Goal: Information Seeking & Learning: Learn about a topic

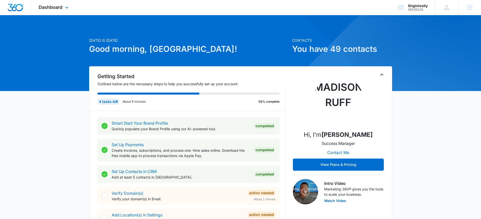
click at [63, 8] on div "Dashboard Apps Reputation Websites Forms CRM Email Social Shop Payments POS Con…" at bounding box center [54, 7] width 46 height 15
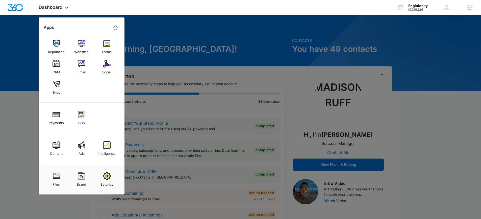
drag, startPoint x: 204, startPoint y: 48, endPoint x: 213, endPoint y: 48, distance: 9.4
click at [204, 48] on div at bounding box center [240, 109] width 481 height 219
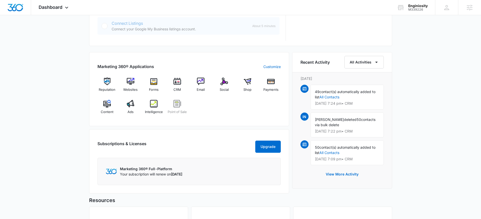
scroll to position [282, 0]
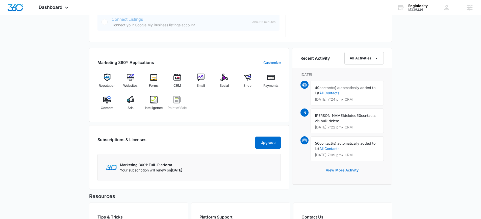
click at [339, 171] on button "View More Activity" at bounding box center [342, 170] width 43 height 12
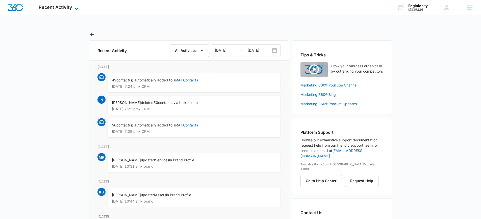
click at [74, 6] on icon at bounding box center [77, 9] width 6 height 6
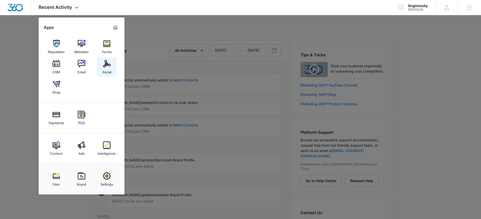
click at [107, 62] on img at bounding box center [107, 64] width 8 height 8
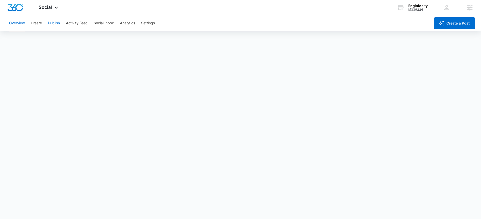
click at [50, 29] on button "Publish" at bounding box center [54, 23] width 12 height 16
click at [23, 20] on button "Overview" at bounding box center [17, 23] width 16 height 16
click at [77, 21] on button "Activity Feed" at bounding box center [77, 23] width 22 height 16
click at [22, 24] on button "Overview" at bounding box center [17, 23] width 16 height 16
click at [129, 20] on button "Analytics" at bounding box center [127, 23] width 15 height 16
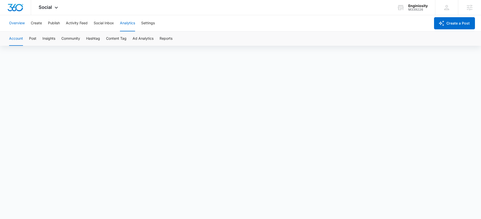
click at [21, 25] on button "Overview" at bounding box center [17, 23] width 16 height 16
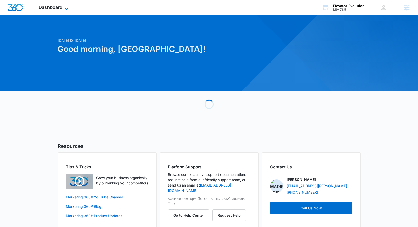
click at [47, 6] on span "Dashboard" at bounding box center [51, 7] width 24 height 5
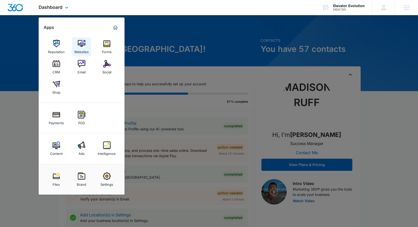
click at [79, 43] on img at bounding box center [82, 44] width 8 height 8
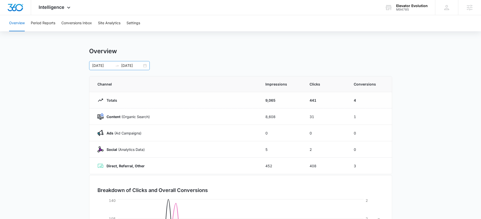
click at [144, 67] on div "[DATE] [DATE]" at bounding box center [119, 65] width 61 height 9
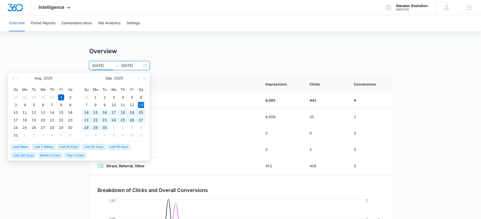
click at [69, 148] on span "Last 30 Days" at bounding box center [68, 147] width 23 height 6
type input "[DATE]"
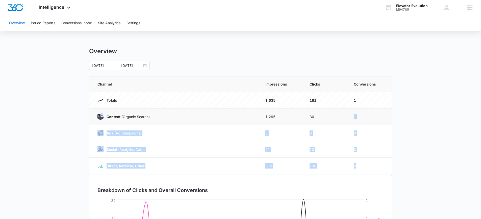
drag, startPoint x: 386, startPoint y: 168, endPoint x: 340, endPoint y: 115, distance: 69.5
click at [340, 115] on tbody "Totals 1,635 181 1 Content (Organic Search) 1,295 30 1 Ads ([PERSON_NAME]) 0 0 …" at bounding box center [240, 133] width 303 height 82
click at [340, 115] on td "30" at bounding box center [326, 117] width 44 height 16
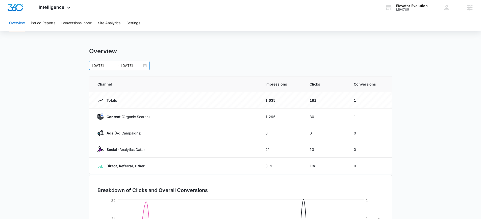
click at [147, 65] on div "[DATE] [DATE]" at bounding box center [119, 65] width 61 height 9
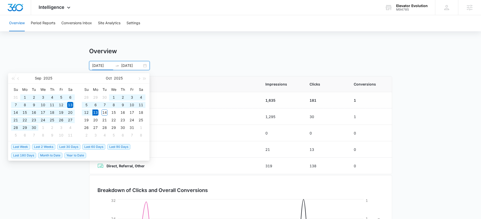
click at [116, 149] on span "Last 90 Days" at bounding box center [118, 147] width 23 height 6
type input "[DATE]"
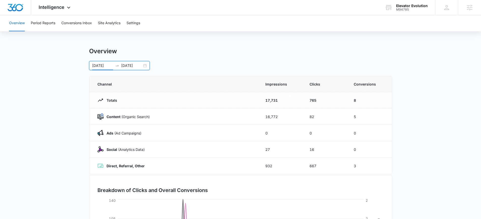
click at [152, 68] on div "[DATE] [DATE] [DATE] Su Mo Tu We Th Fr Sa 29 30 1 2 3 4 5 6 7 8 9 10 11 12 13 1…" at bounding box center [240, 65] width 303 height 9
drag, startPoint x: 149, startPoint y: 117, endPoint x: 103, endPoint y: 120, distance: 46.9
click at [103, 120] on td "Content (Organic Search)" at bounding box center [174, 117] width 170 height 16
click at [183, 128] on td "Ads ([PERSON_NAME])" at bounding box center [174, 133] width 170 height 16
drag, startPoint x: 360, startPoint y: 117, endPoint x: 354, endPoint y: 119, distance: 6.0
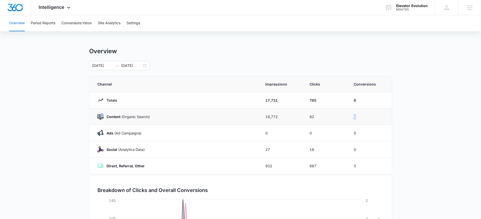
click at [354, 119] on td "5" at bounding box center [370, 117] width 44 height 16
click at [354, 117] on td "5" at bounding box center [370, 117] width 44 height 16
drag, startPoint x: 359, startPoint y: 149, endPoint x: 355, endPoint y: 150, distance: 3.8
click at [355, 150] on td "0" at bounding box center [370, 150] width 44 height 16
drag, startPoint x: 282, startPoint y: 151, endPoint x: 124, endPoint y: 152, distance: 157.5
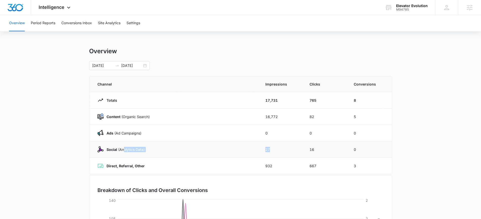
click at [124, 152] on tr "Social (Analytics Data) 27 16 0" at bounding box center [240, 150] width 303 height 16
click at [124, 152] on p "Social (Analytics Data)" at bounding box center [124, 149] width 41 height 5
drag, startPoint x: 155, startPoint y: 134, endPoint x: 109, endPoint y: 133, distance: 46.5
click at [109, 133] on div "Ads ([PERSON_NAME])" at bounding box center [176, 133] width 156 height 6
click at [196, 54] on div "Overview" at bounding box center [240, 52] width 303 height 8
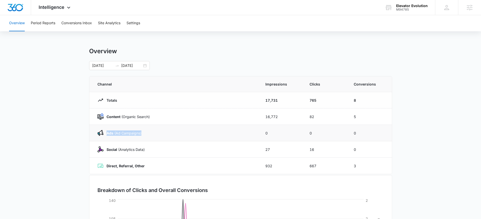
drag, startPoint x: 222, startPoint y: 133, endPoint x: 106, endPoint y: 135, distance: 115.8
click at [106, 135] on div "Ads ([PERSON_NAME])" at bounding box center [176, 133] width 156 height 6
click at [203, 78] on th "Channel" at bounding box center [174, 85] width 170 height 16
click at [61, 8] on span "Intelligence" at bounding box center [52, 7] width 26 height 5
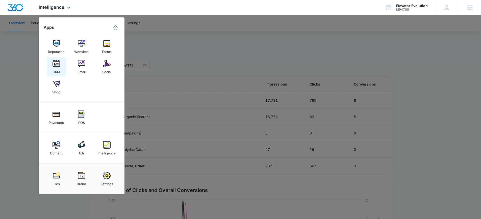
click at [54, 67] on img at bounding box center [57, 64] width 8 height 8
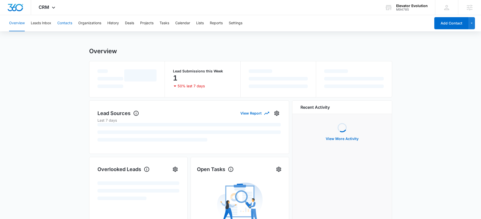
click at [71, 23] on button "Contacts" at bounding box center [64, 23] width 15 height 16
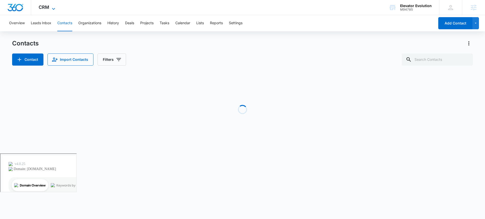
click at [43, 9] on span "CRM" at bounding box center [44, 7] width 11 height 5
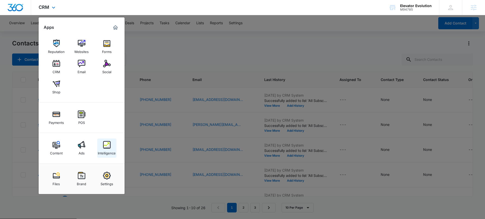
click at [102, 148] on link "Intelligence" at bounding box center [106, 148] width 19 height 19
